Goal: Communication & Community: Answer question/provide support

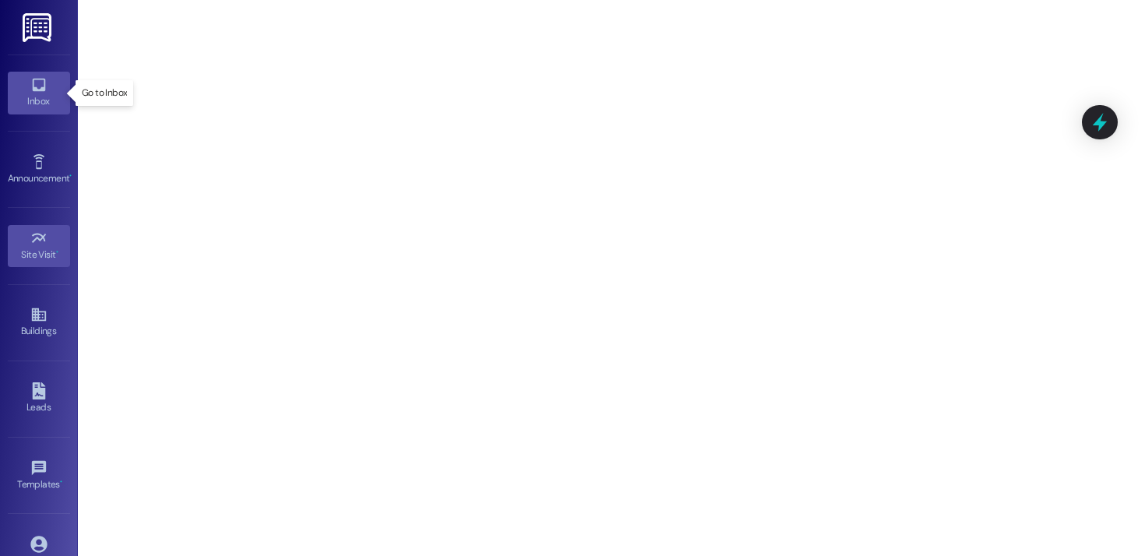
click at [46, 99] on div "Inbox" at bounding box center [39, 101] width 78 height 16
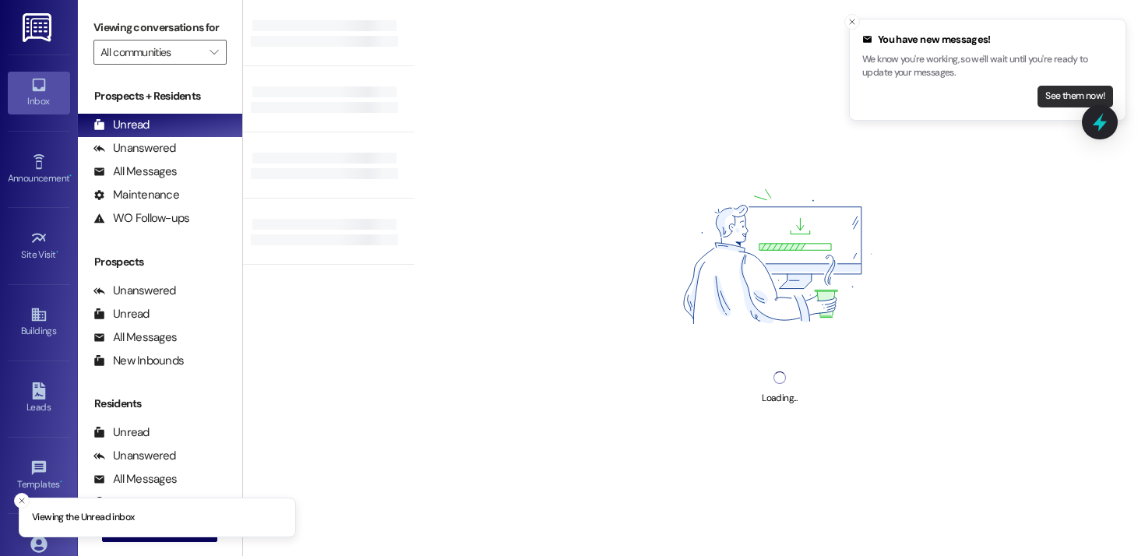
click at [1052, 97] on button "See them now!" at bounding box center [1076, 97] width 76 height 22
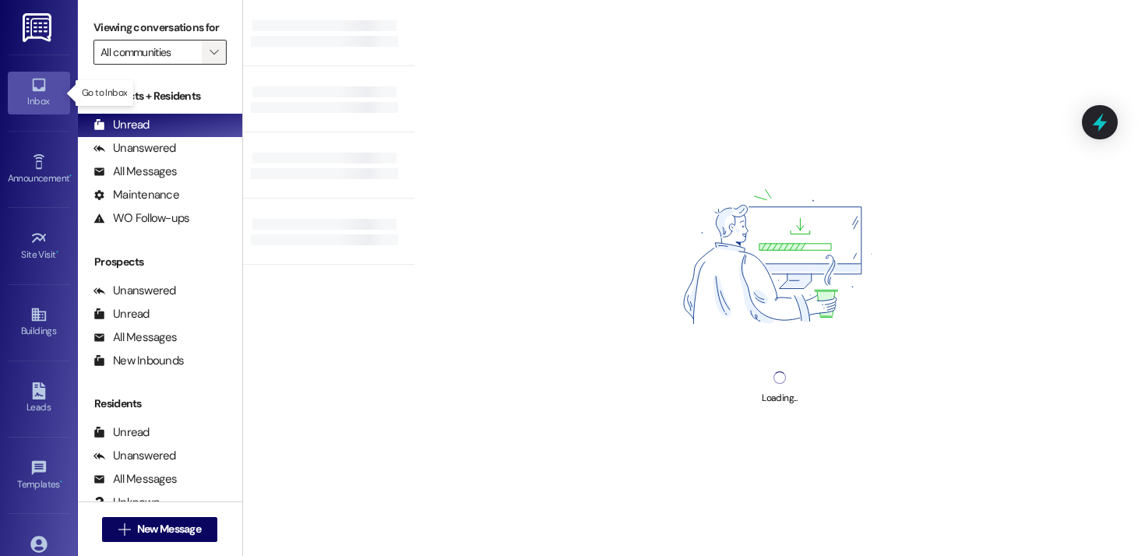
click at [211, 65] on span "" at bounding box center [213, 52] width 15 height 25
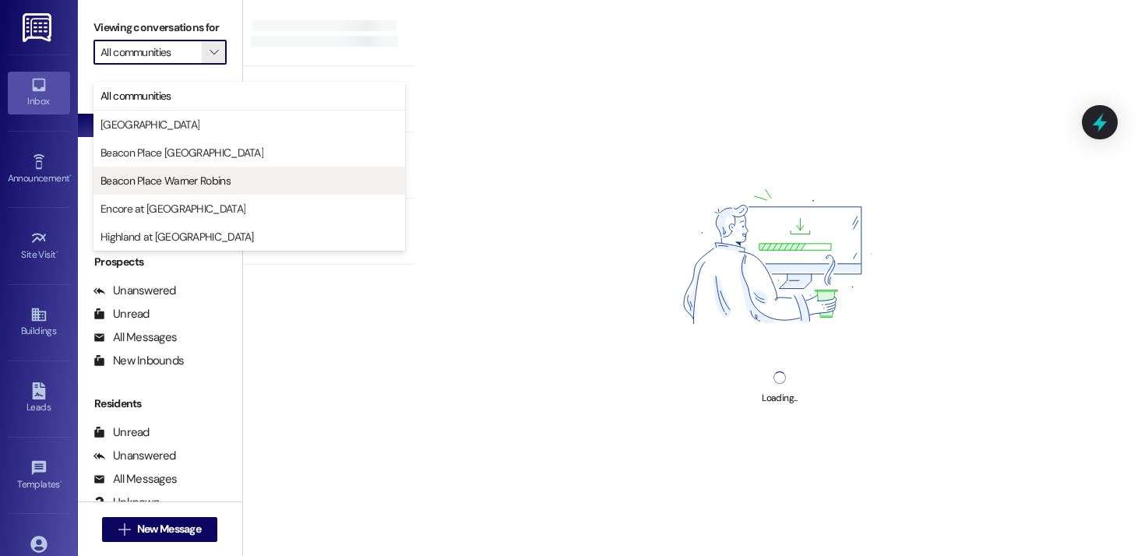
click at [202, 174] on span "Beacon Place Warner Robins" at bounding box center [165, 181] width 130 height 16
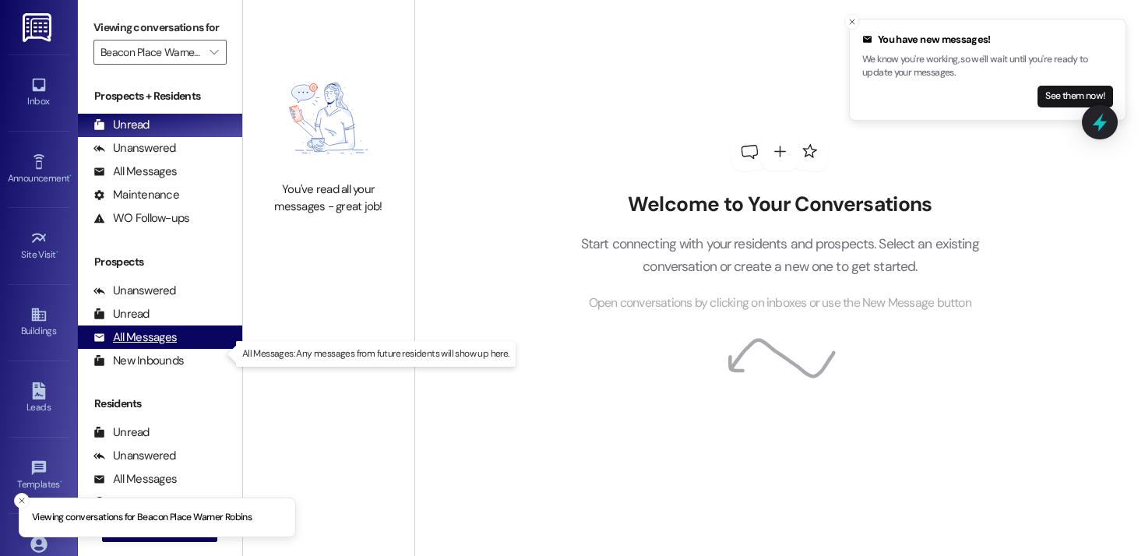
click at [150, 346] on div "All Messages" at bounding box center [134, 337] width 83 height 16
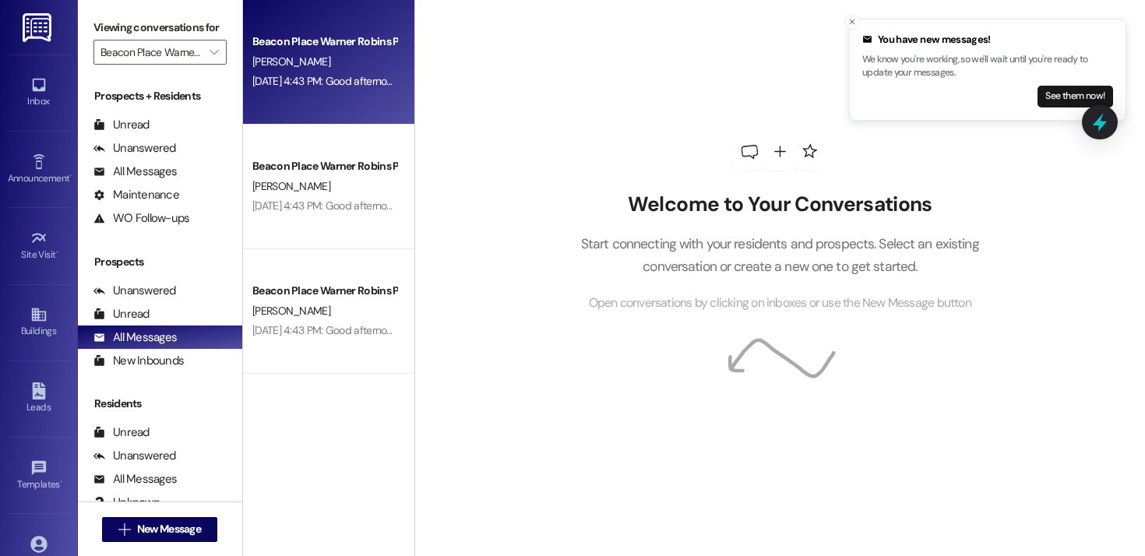
click at [349, 78] on div "[DATE] 4:43 PM: Good afternoon everyone! Our pool is back open and ready for ev…" at bounding box center [583, 81] width 663 height 14
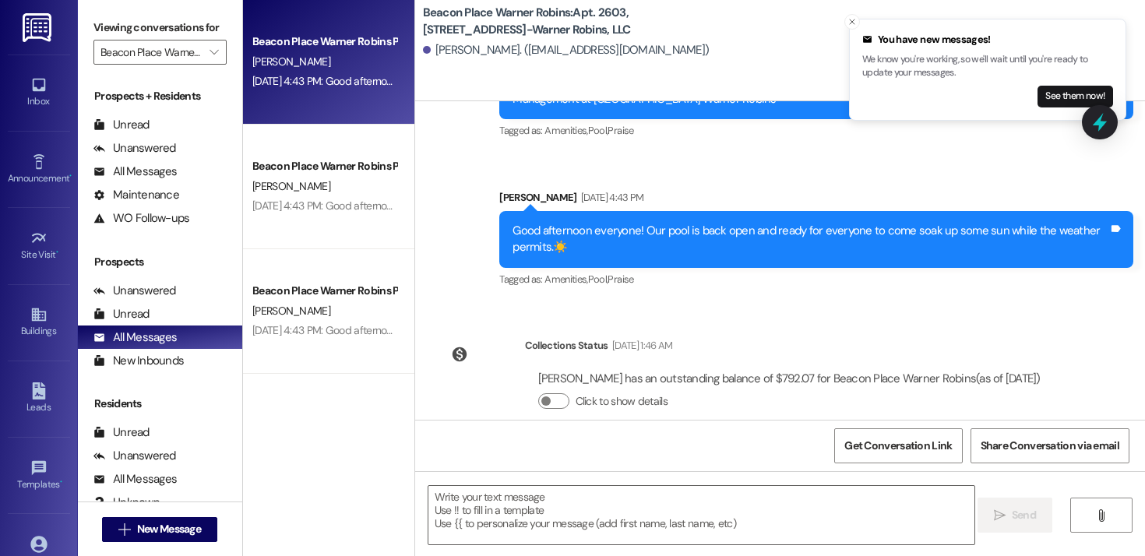
scroll to position [1117, 0]
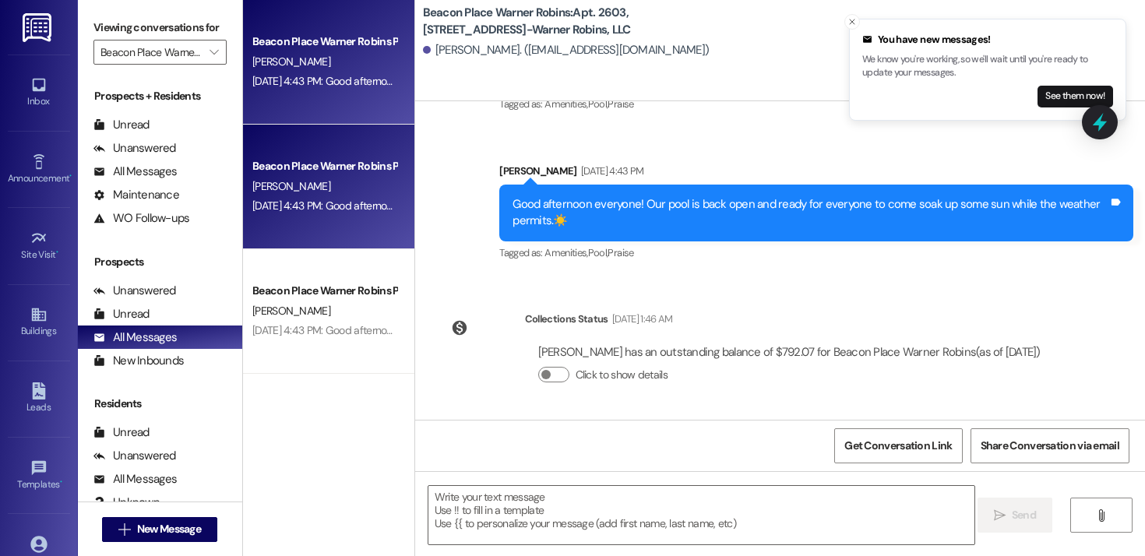
click at [321, 205] on div "[DATE] 4:43 PM: Good afternoon everyone! Our pool is back open and ready for ev…" at bounding box center [583, 206] width 663 height 14
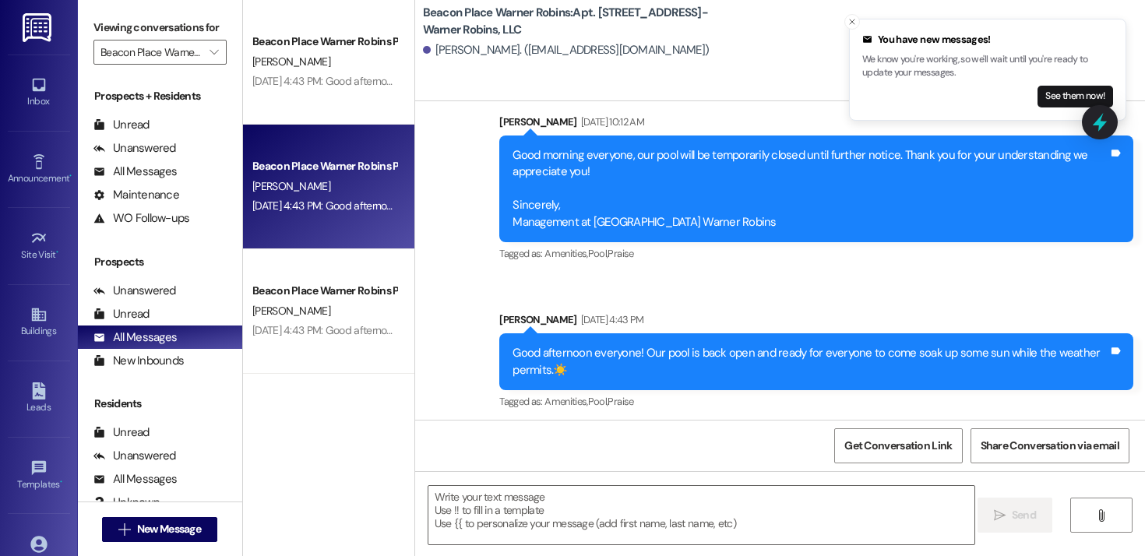
scroll to position [10183, 0]
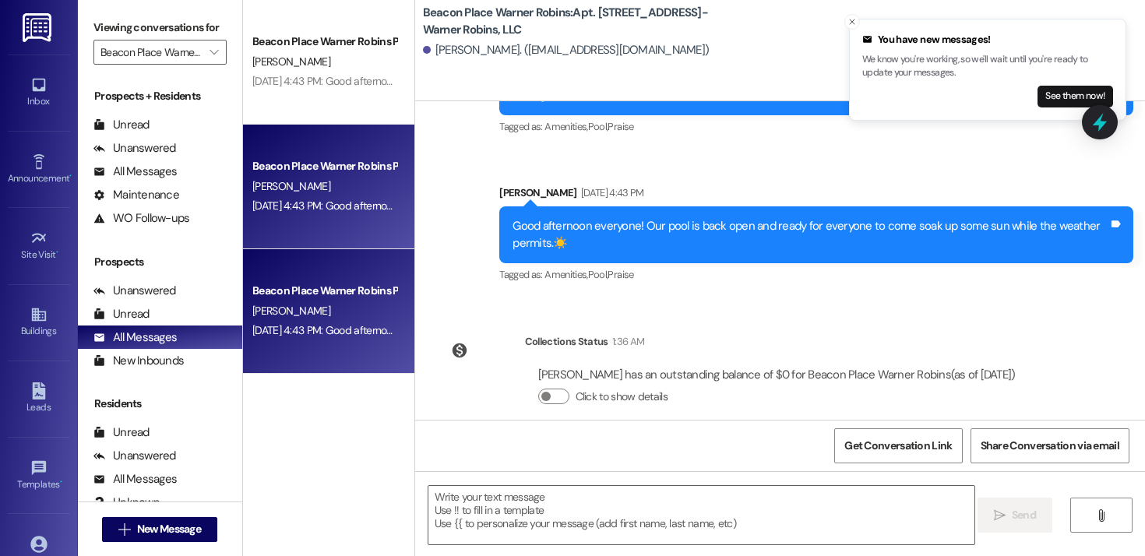
click at [299, 320] on div "[PERSON_NAME]" at bounding box center [324, 310] width 147 height 19
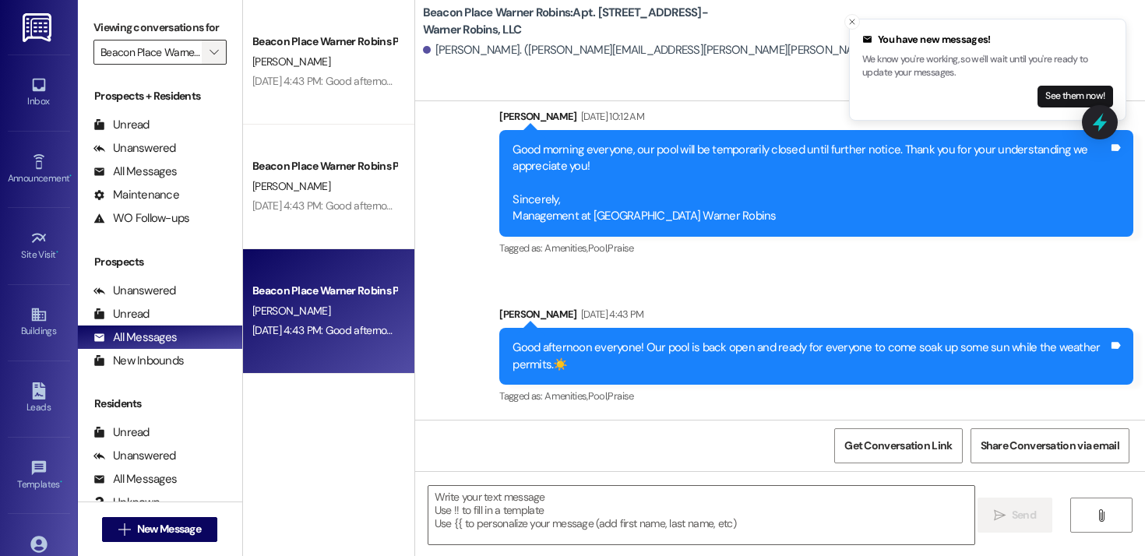
scroll to position [33557, 0]
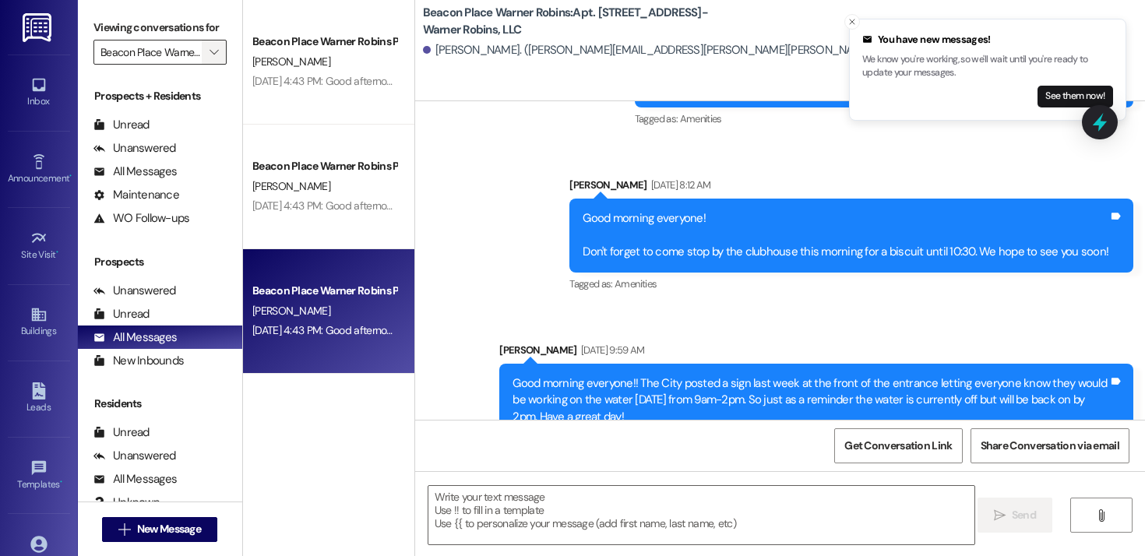
click at [210, 58] on icon "" at bounding box center [214, 52] width 9 height 12
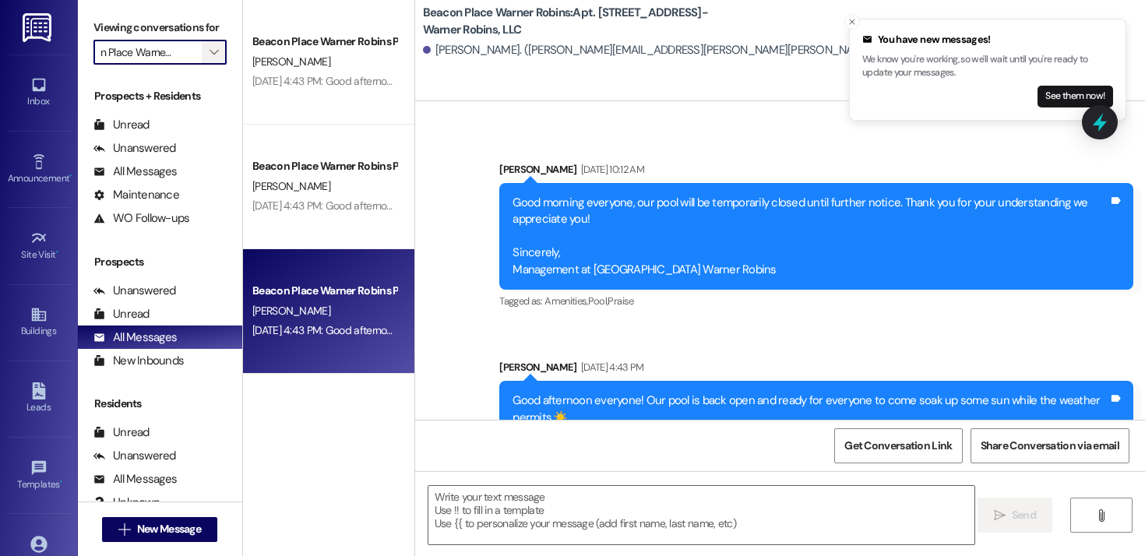
scroll to position [0, 0]
click at [210, 58] on icon "" at bounding box center [214, 52] width 9 height 12
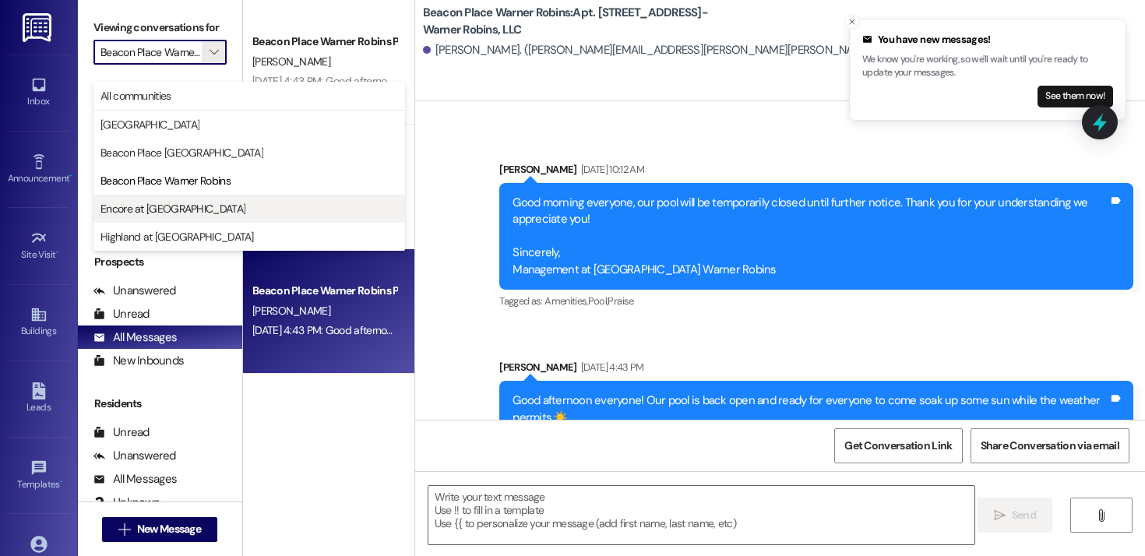
click at [182, 213] on span "Encore at [GEOGRAPHIC_DATA]" at bounding box center [172, 209] width 145 height 16
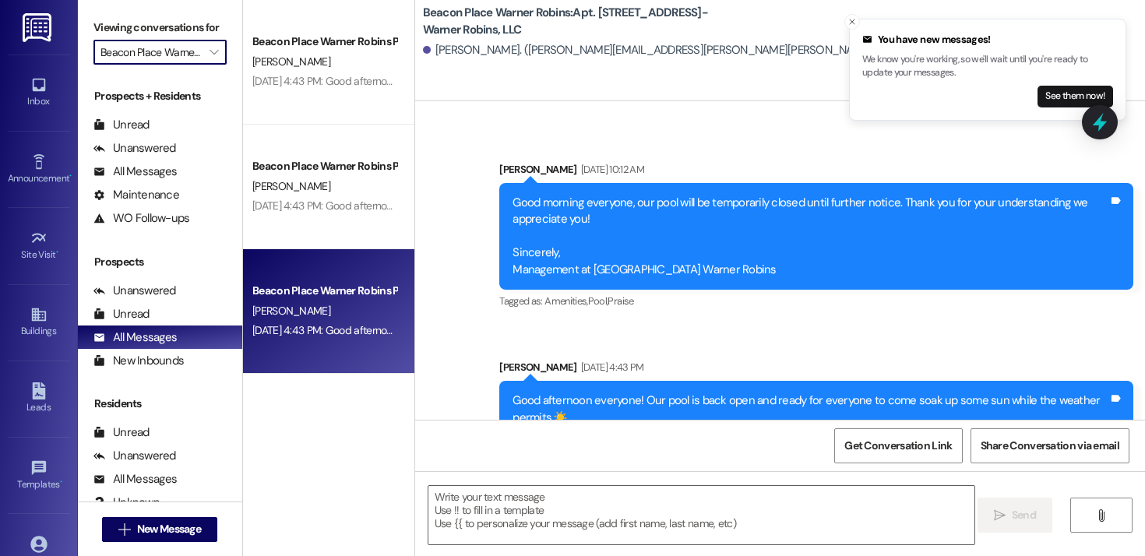
type input "Encore at [GEOGRAPHIC_DATA]"
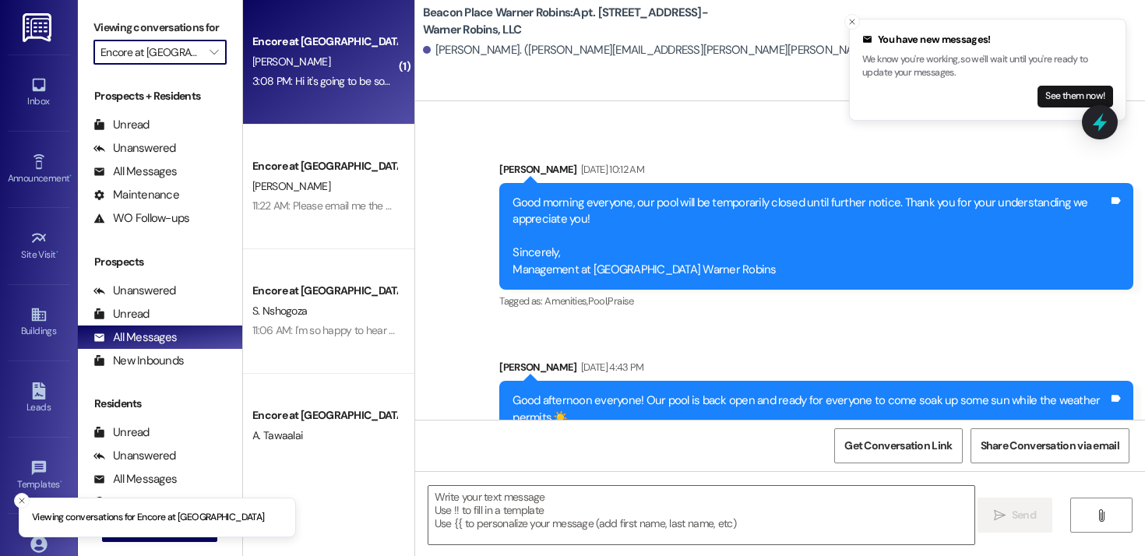
click at [326, 90] on div "3:08 PM: Hi it's going to be some time before I'll be able to Put in an applica…" at bounding box center [324, 81] width 147 height 19
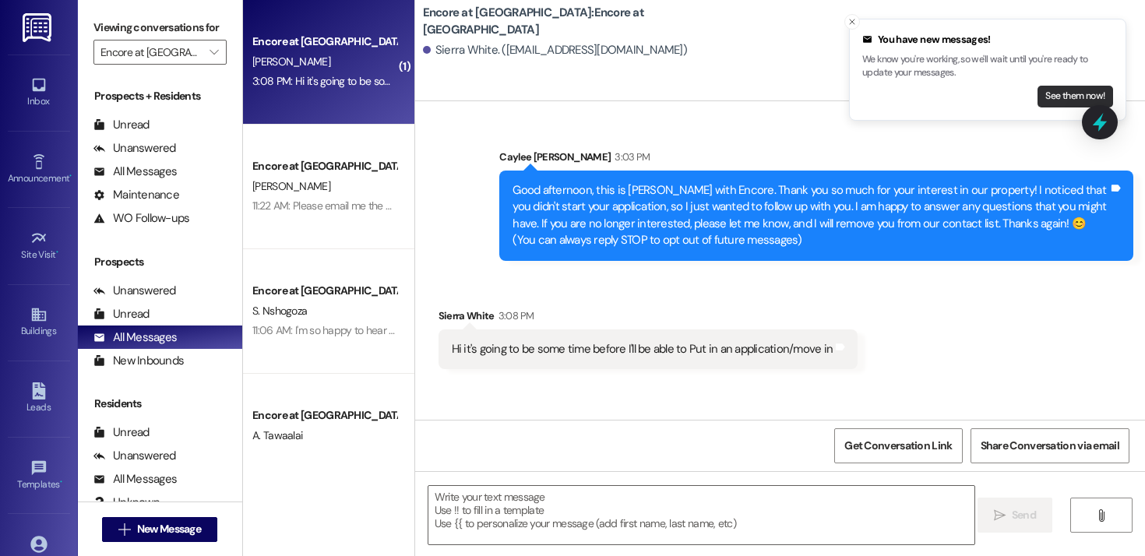
click at [1060, 99] on button "See them now!" at bounding box center [1076, 97] width 76 height 22
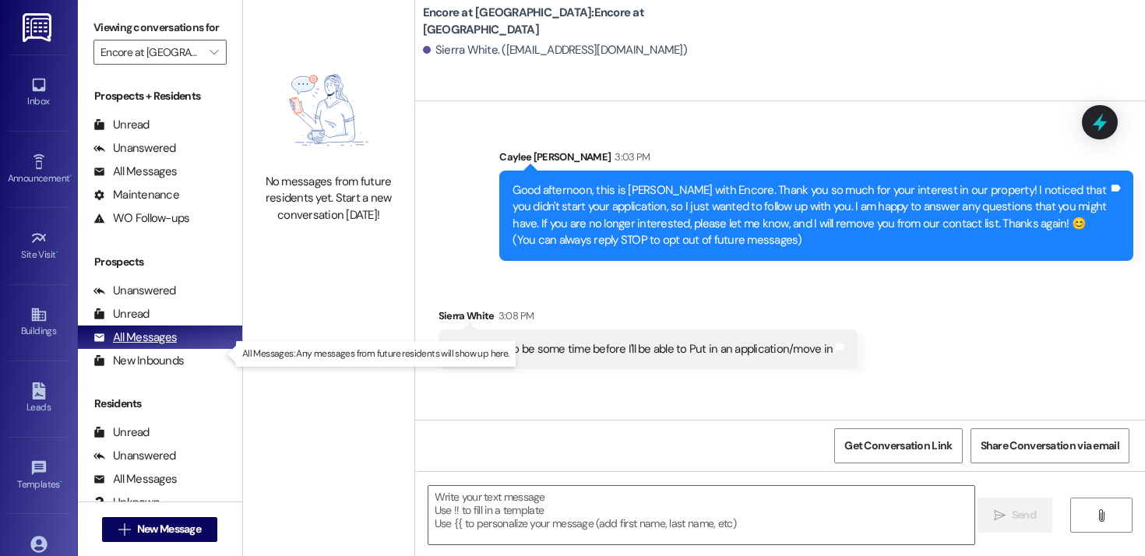
click at [164, 346] on div "All Messages" at bounding box center [134, 337] width 83 height 16
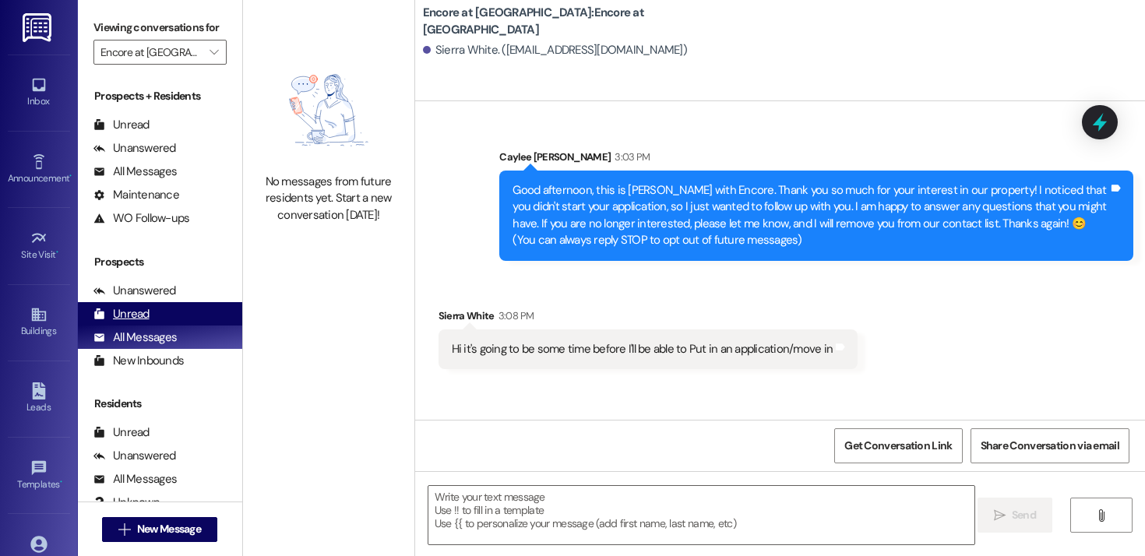
click at [153, 326] on div "Unread (0)" at bounding box center [160, 313] width 164 height 23
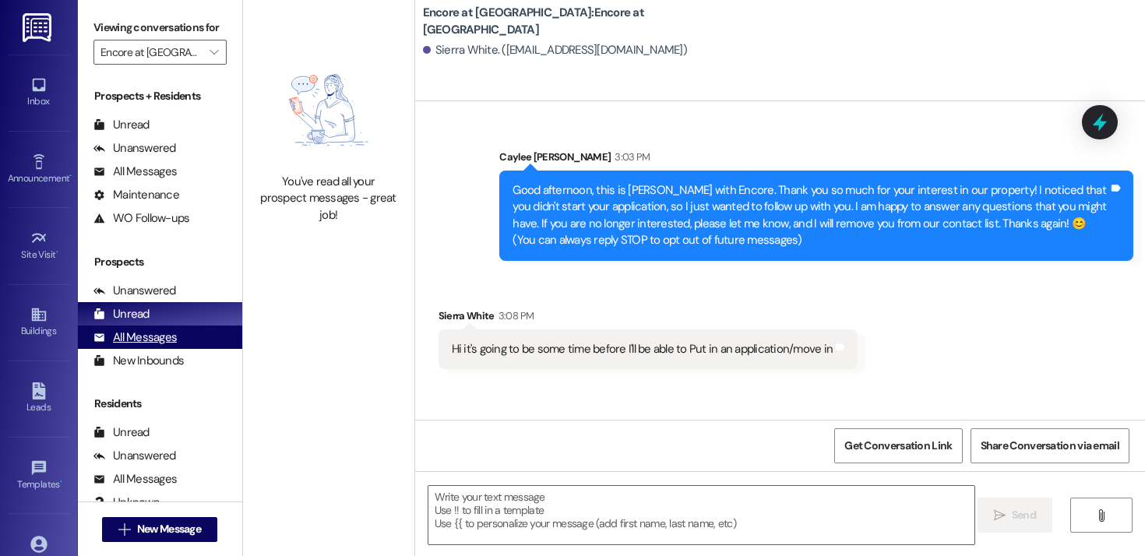
click at [160, 346] on div "All Messages" at bounding box center [134, 337] width 83 height 16
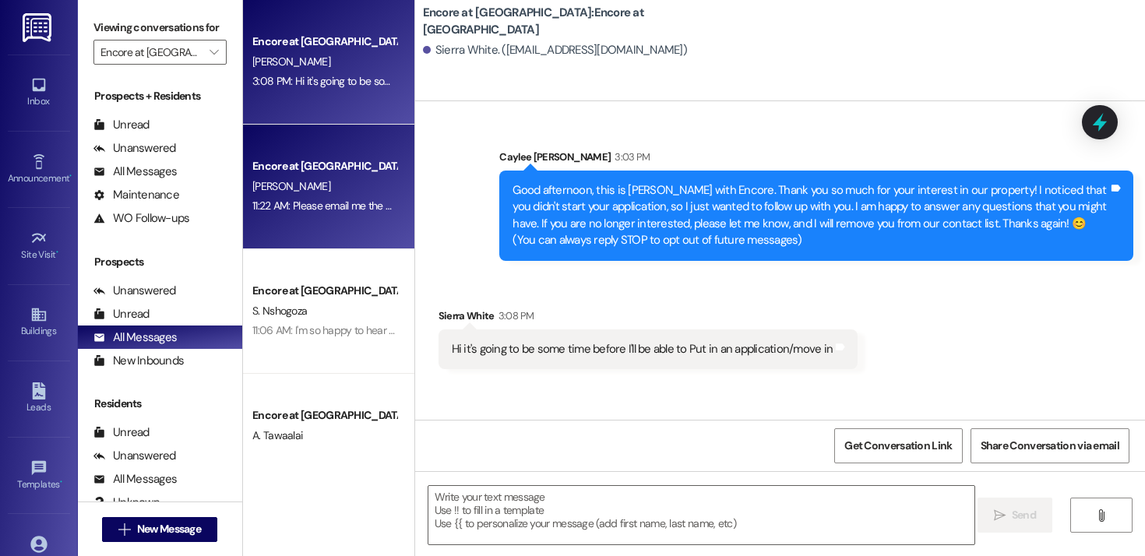
click at [315, 194] on div "[PERSON_NAME]" at bounding box center [324, 186] width 147 height 19
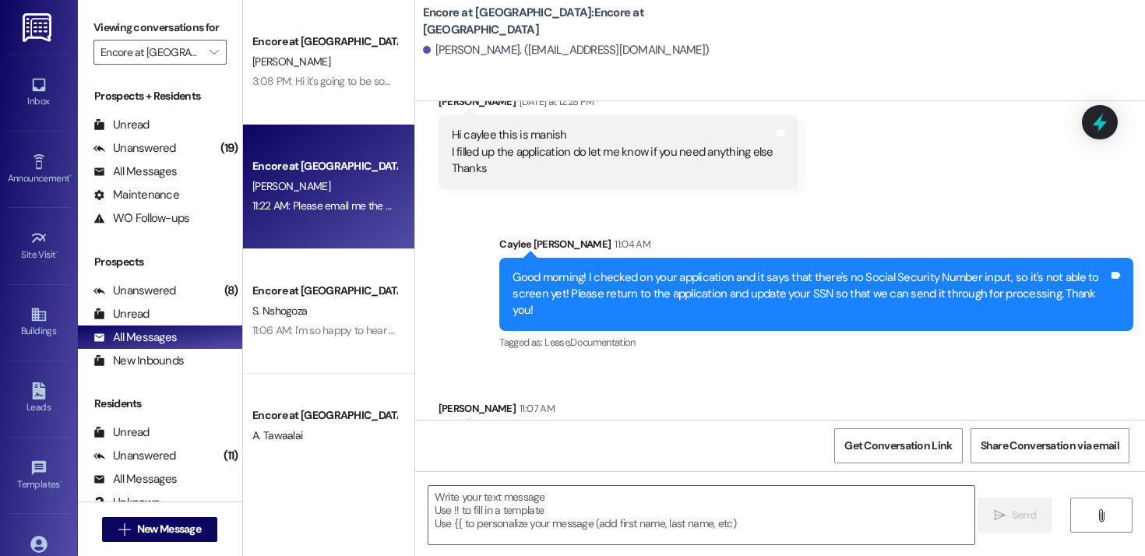
scroll to position [1128, 0]
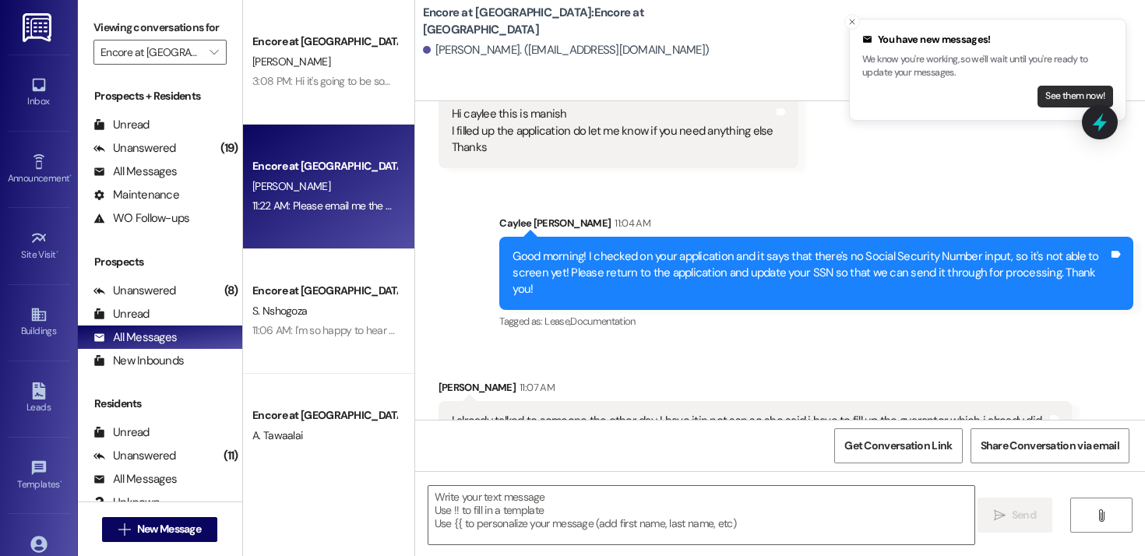
click at [1053, 97] on button "See them now!" at bounding box center [1076, 97] width 76 height 22
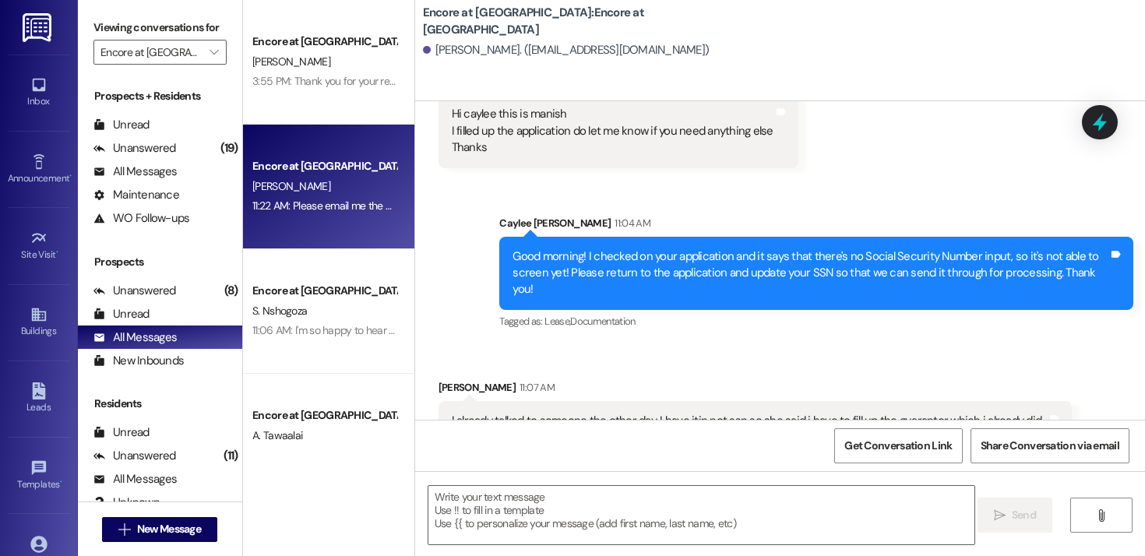
scroll to position [1237, 0]
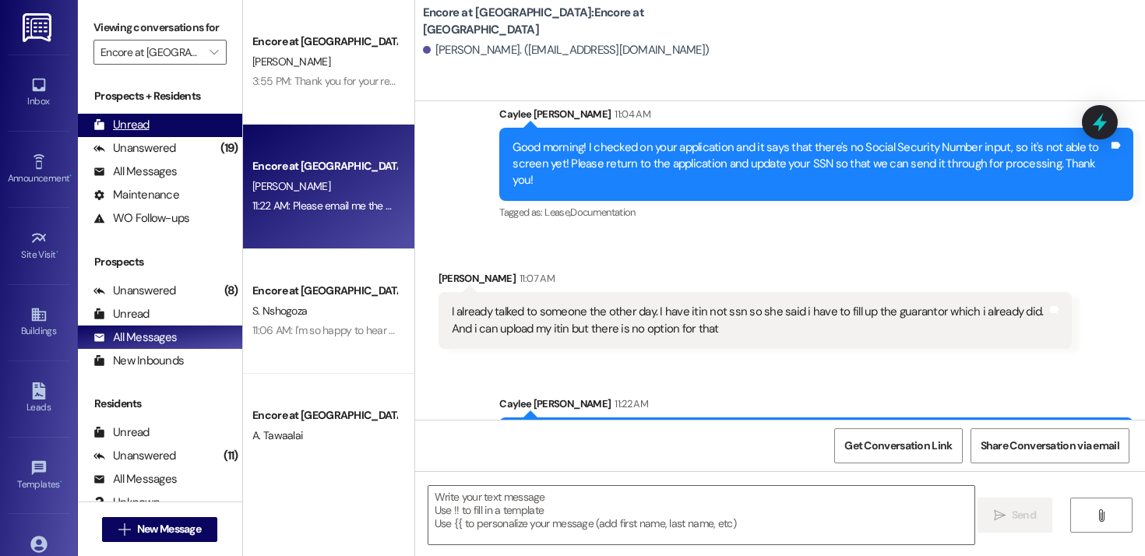
click at [136, 133] on div "Unread" at bounding box center [121, 125] width 56 height 16
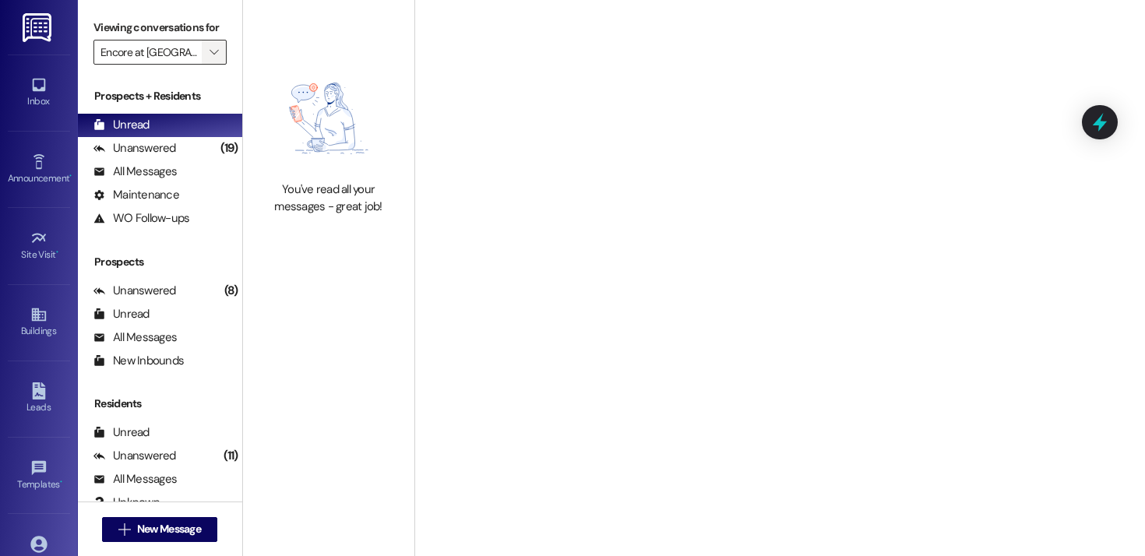
click at [209, 65] on span "" at bounding box center [213, 52] width 15 height 25
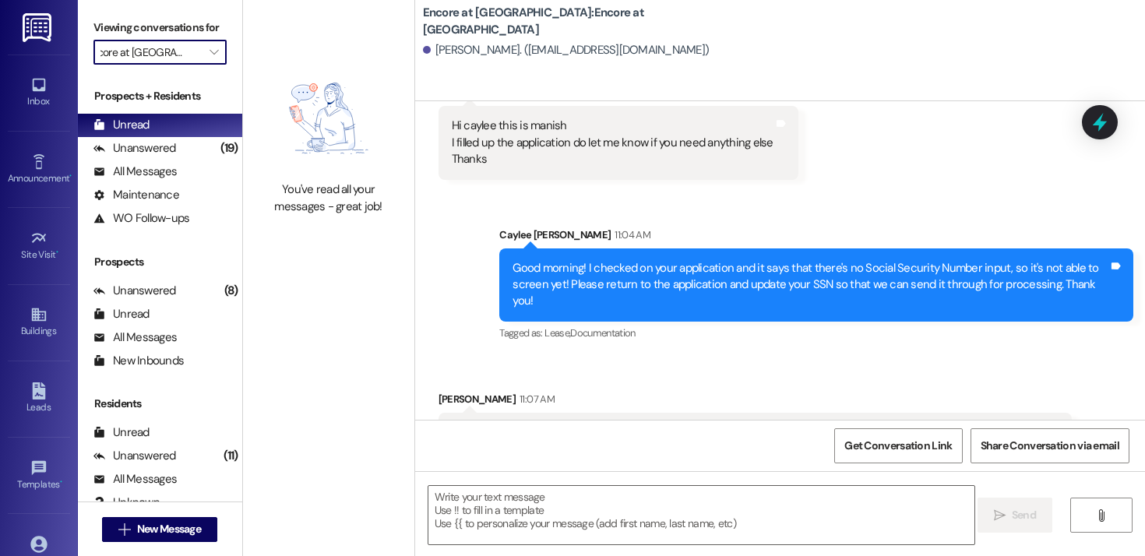
scroll to position [1128, 0]
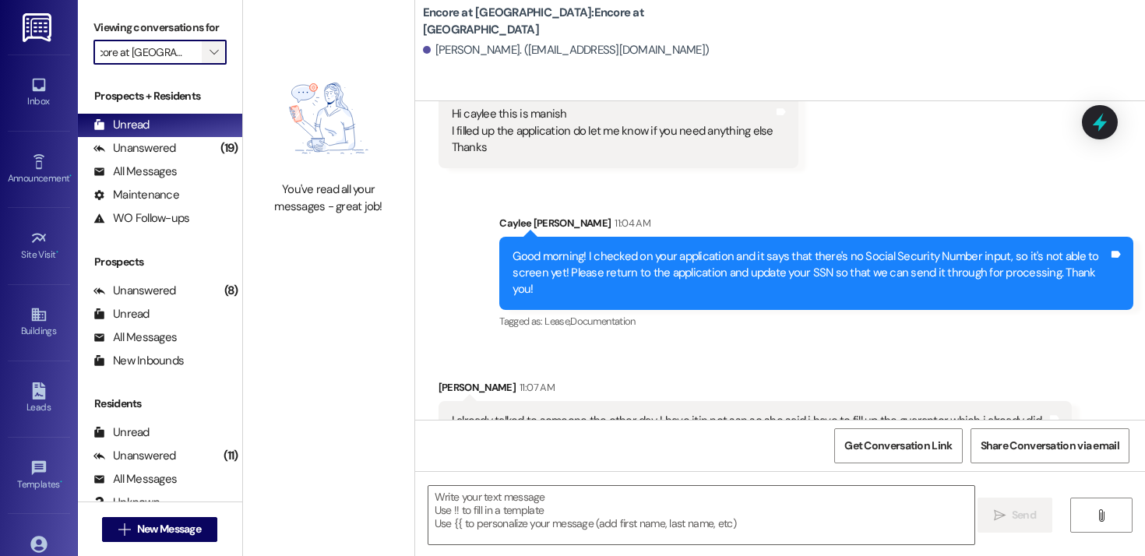
click at [211, 65] on span "" at bounding box center [213, 52] width 15 height 25
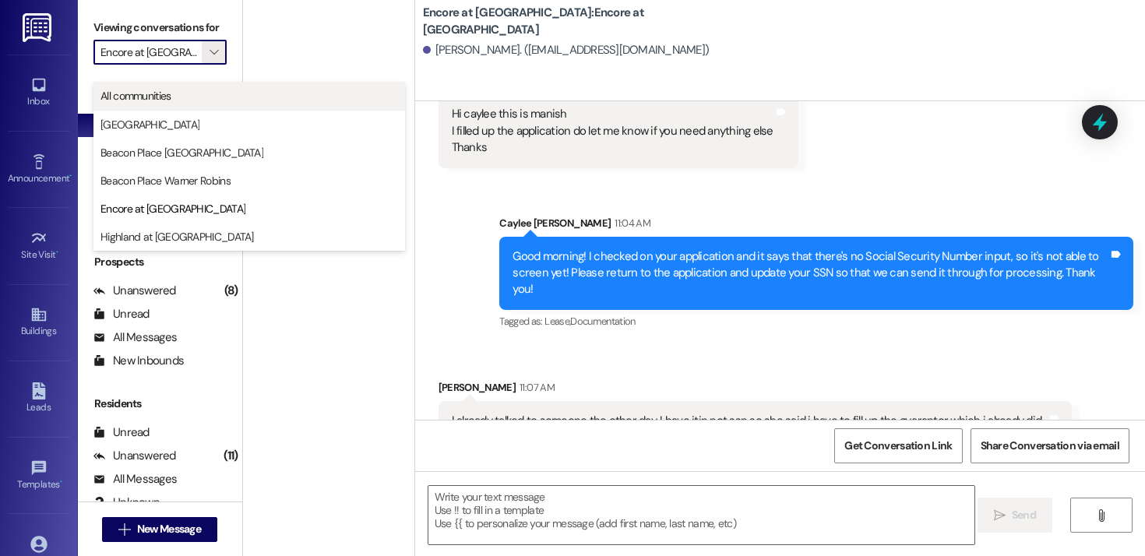
click at [167, 100] on span "All communities" at bounding box center [135, 96] width 71 height 16
